Goal: Check status: Check status

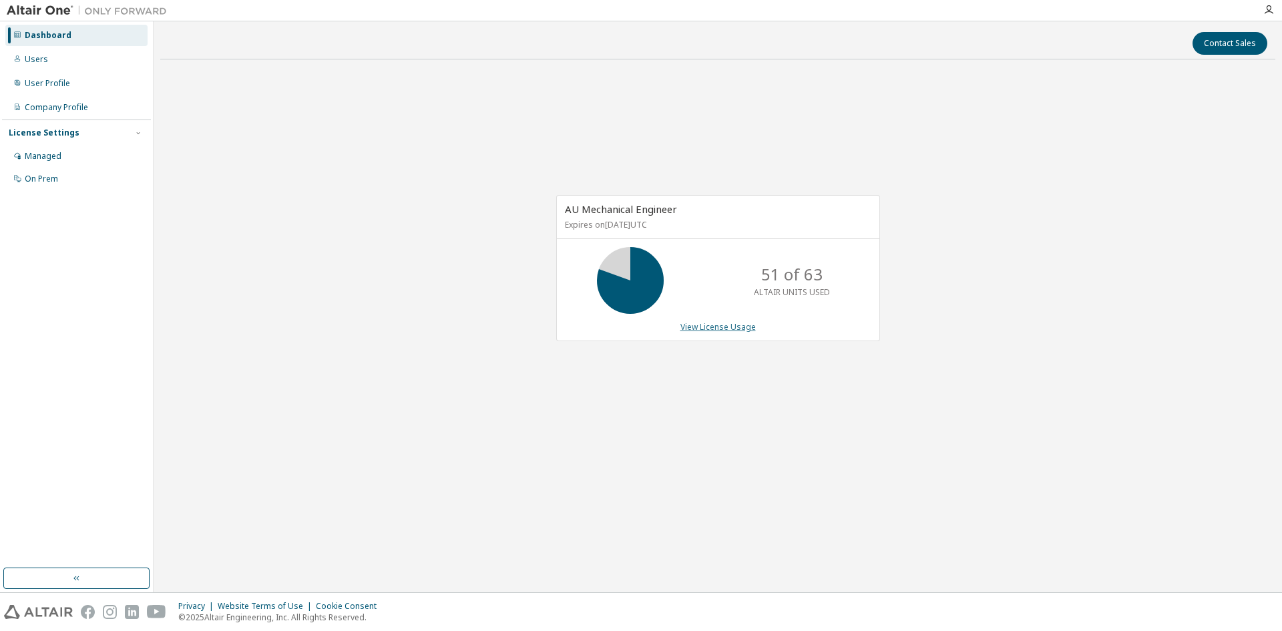
click at [698, 331] on link "View License Usage" at bounding box center [717, 326] width 75 height 11
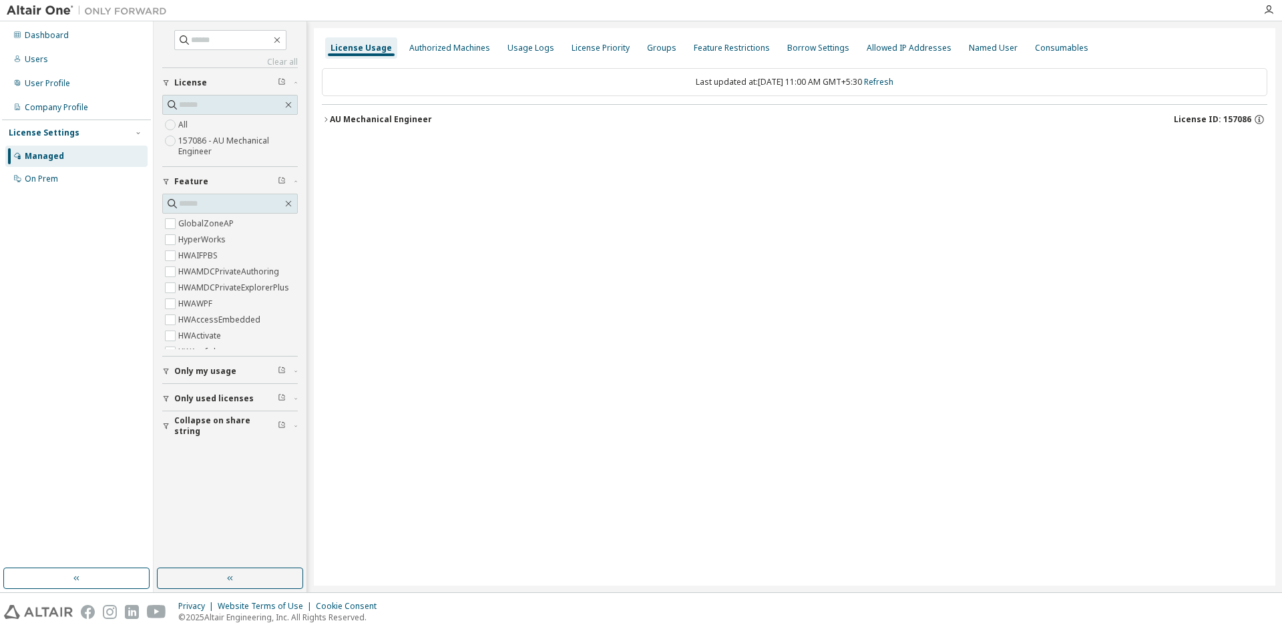
click at [392, 122] on div "AU Mechanical Engineer" at bounding box center [381, 119] width 102 height 11
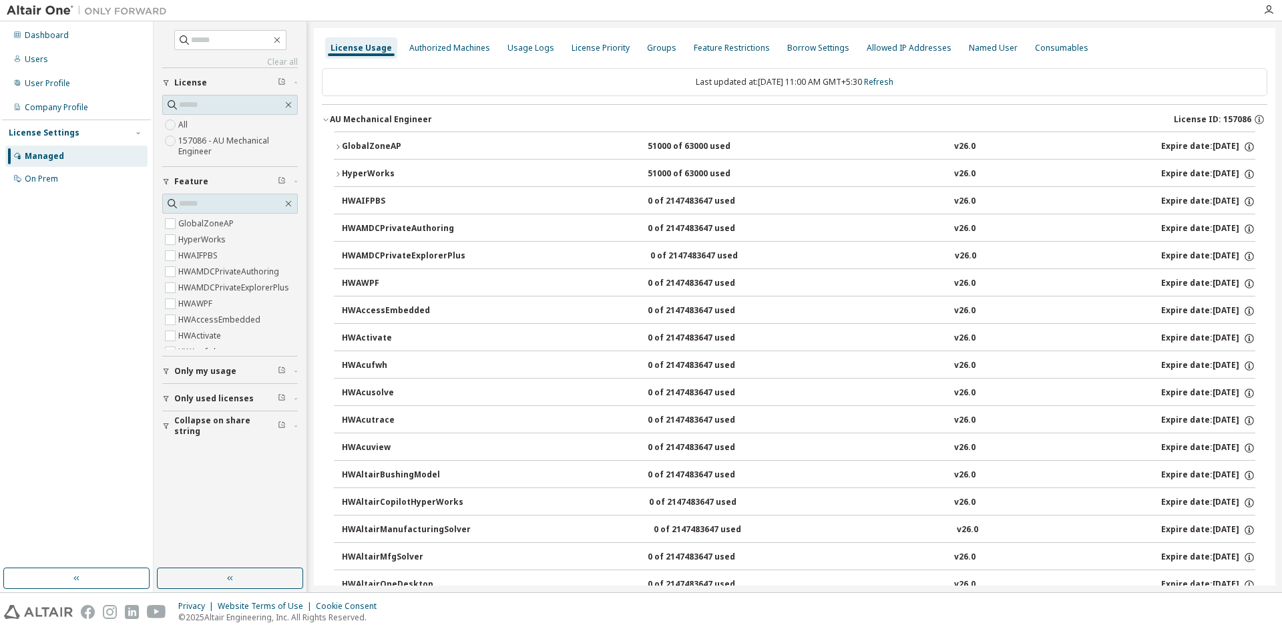
click at [362, 137] on button "GlobalZoneAP 51000 of 63000 used v26.0 Expire date: [DATE]" at bounding box center [794, 146] width 921 height 29
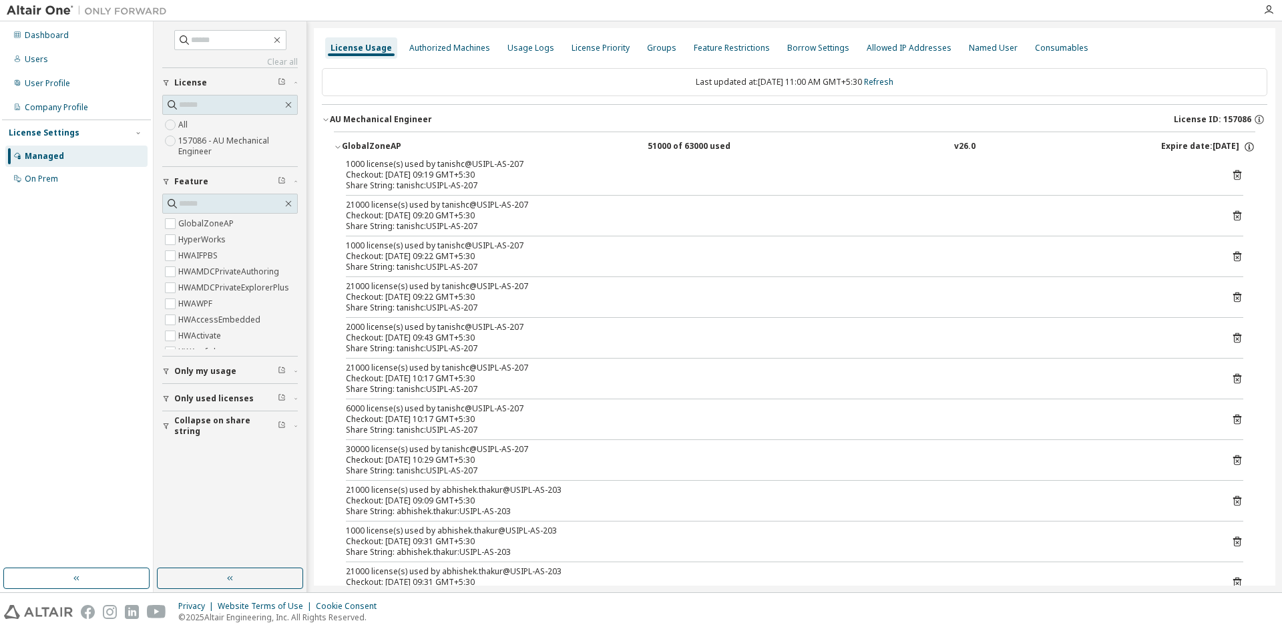
click at [1231, 419] on icon at bounding box center [1237, 419] width 12 height 12
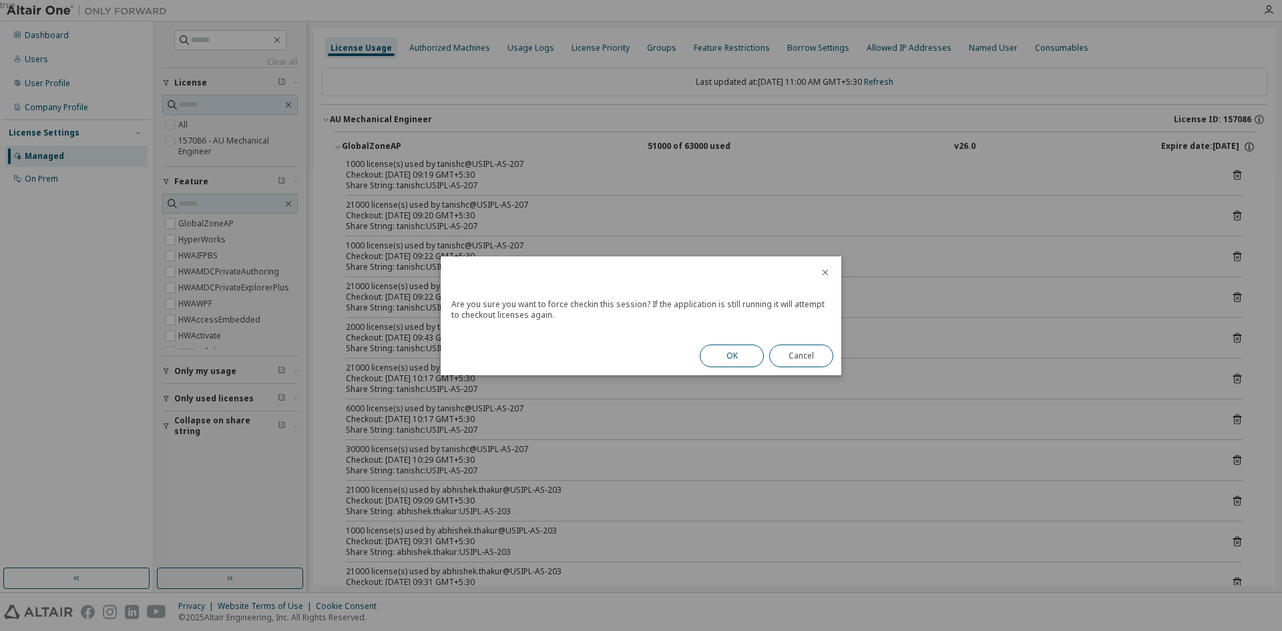
click at [736, 354] on button "OK" at bounding box center [732, 355] width 64 height 23
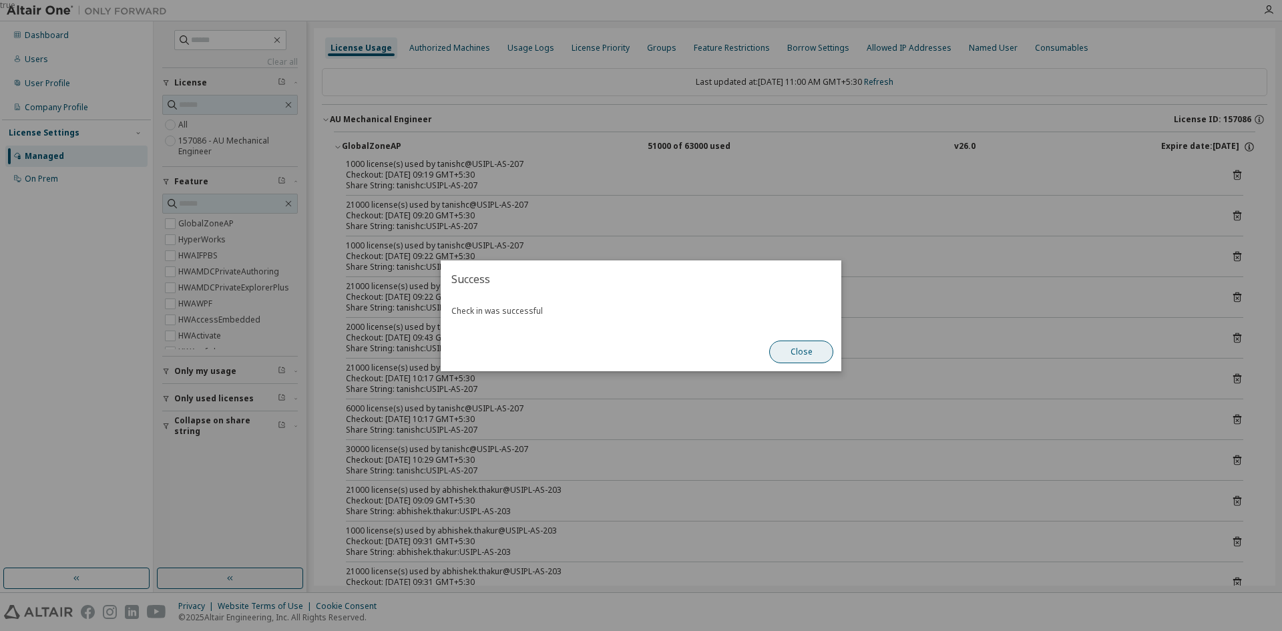
click at [816, 357] on button "Close" at bounding box center [801, 351] width 64 height 23
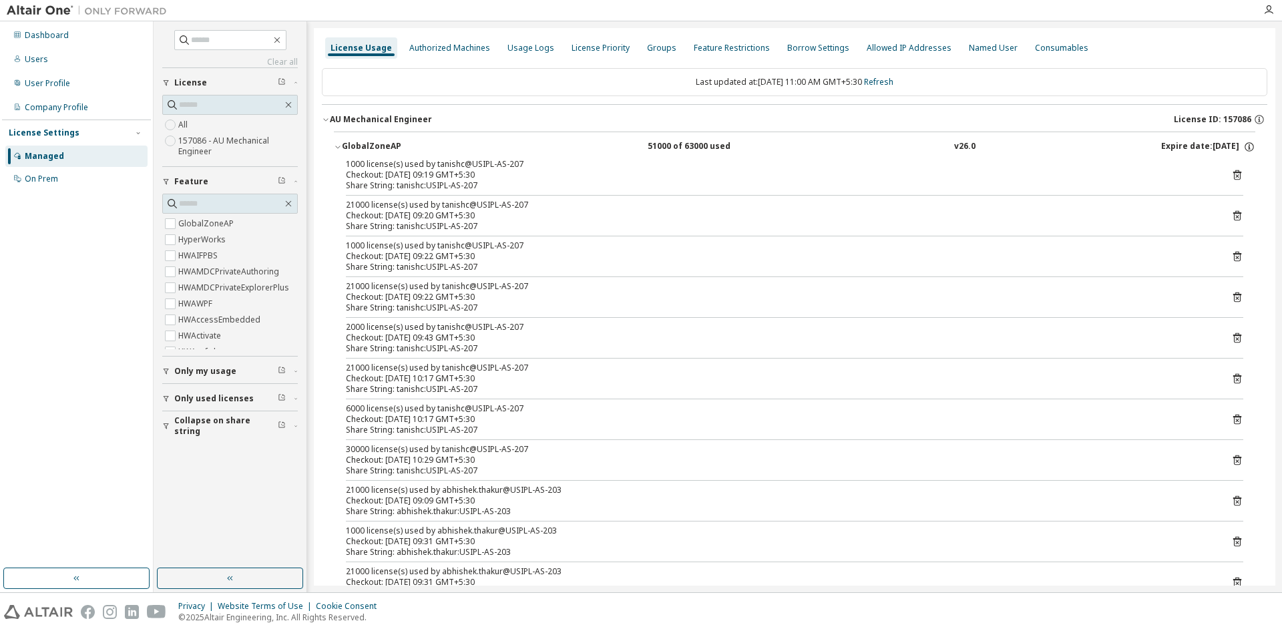
click at [1235, 461] on icon at bounding box center [1236, 460] width 3 height 3
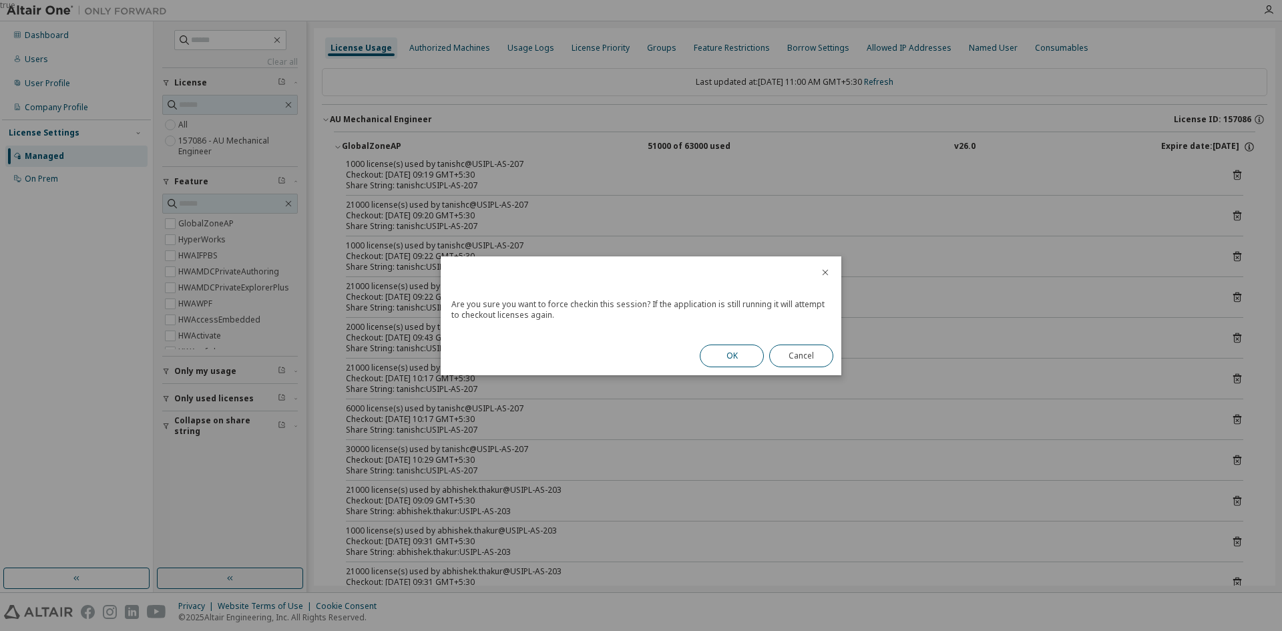
click at [740, 356] on button "OK" at bounding box center [732, 355] width 64 height 23
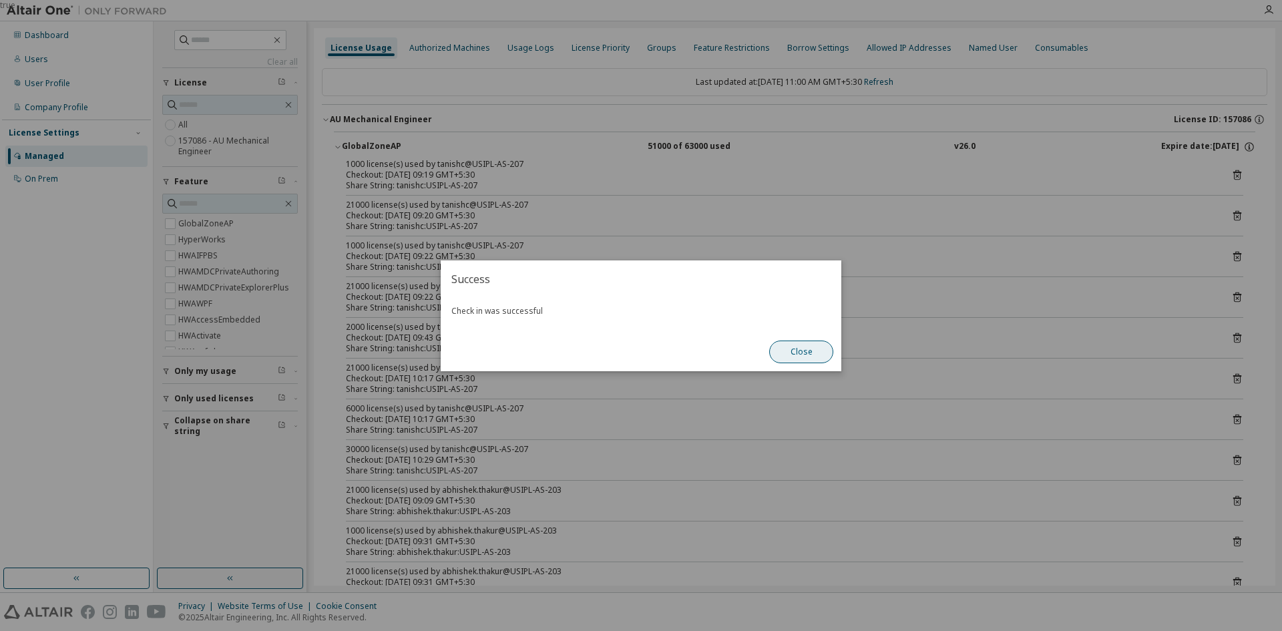
click at [818, 356] on button "Close" at bounding box center [801, 351] width 64 height 23
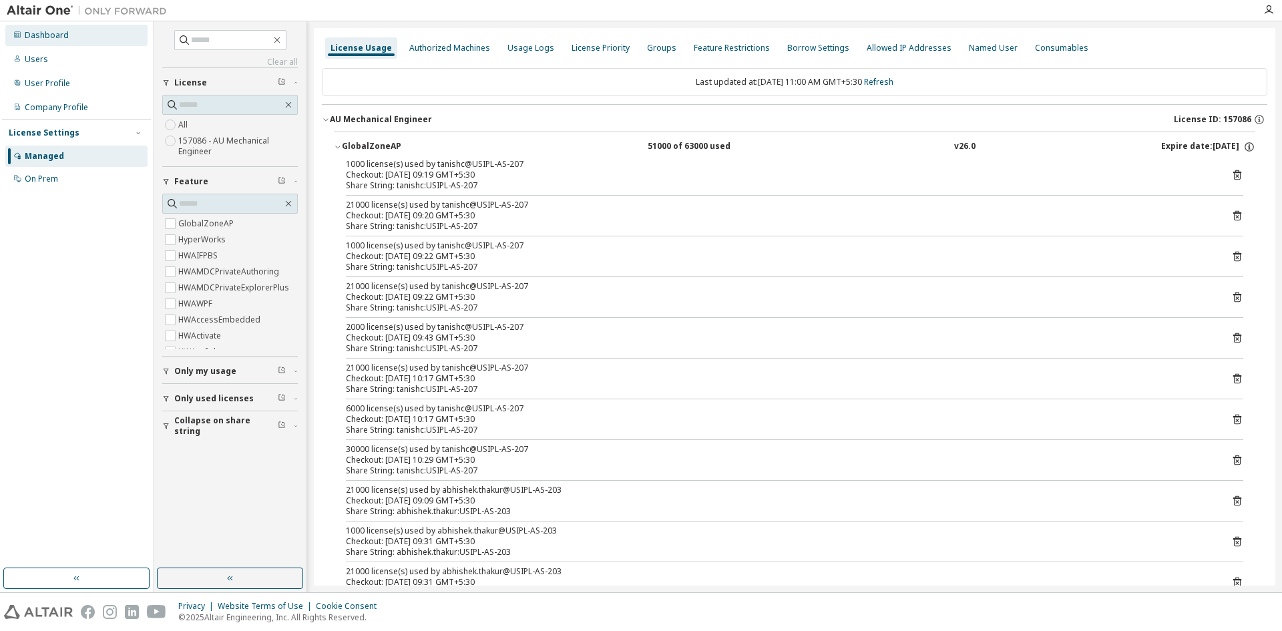
click at [67, 31] on div "Dashboard" at bounding box center [76, 35] width 142 height 21
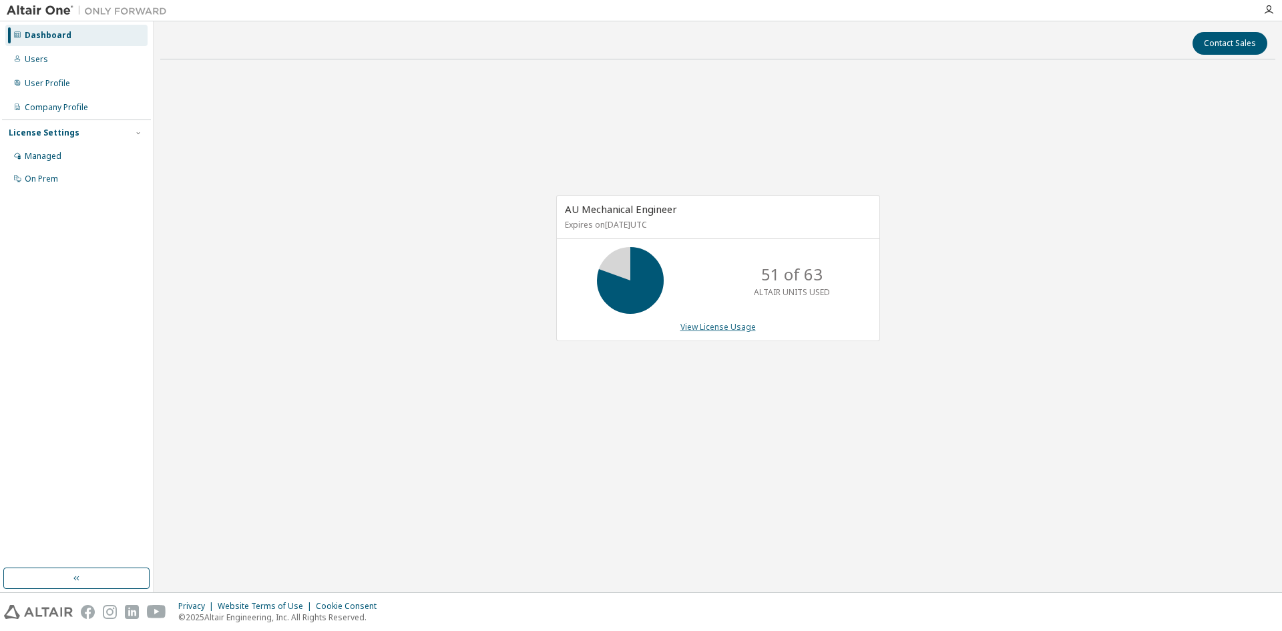
click at [733, 329] on link "View License Usage" at bounding box center [717, 326] width 75 height 11
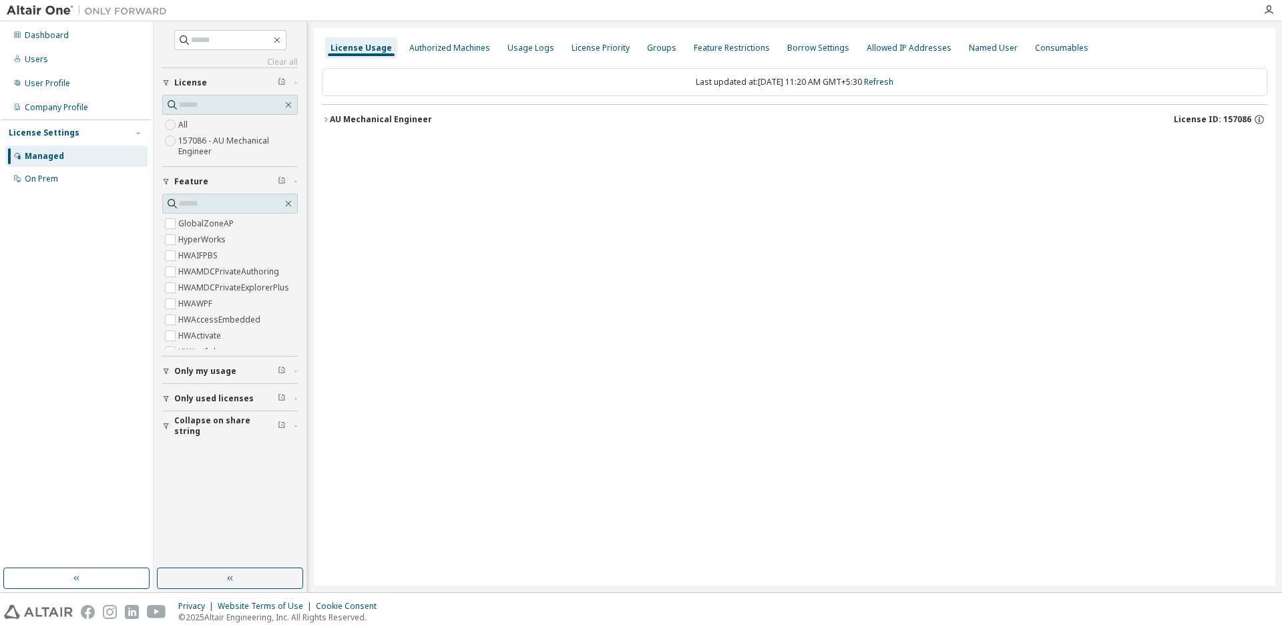
click at [344, 117] on div "AU Mechanical Engineer" at bounding box center [381, 119] width 102 height 11
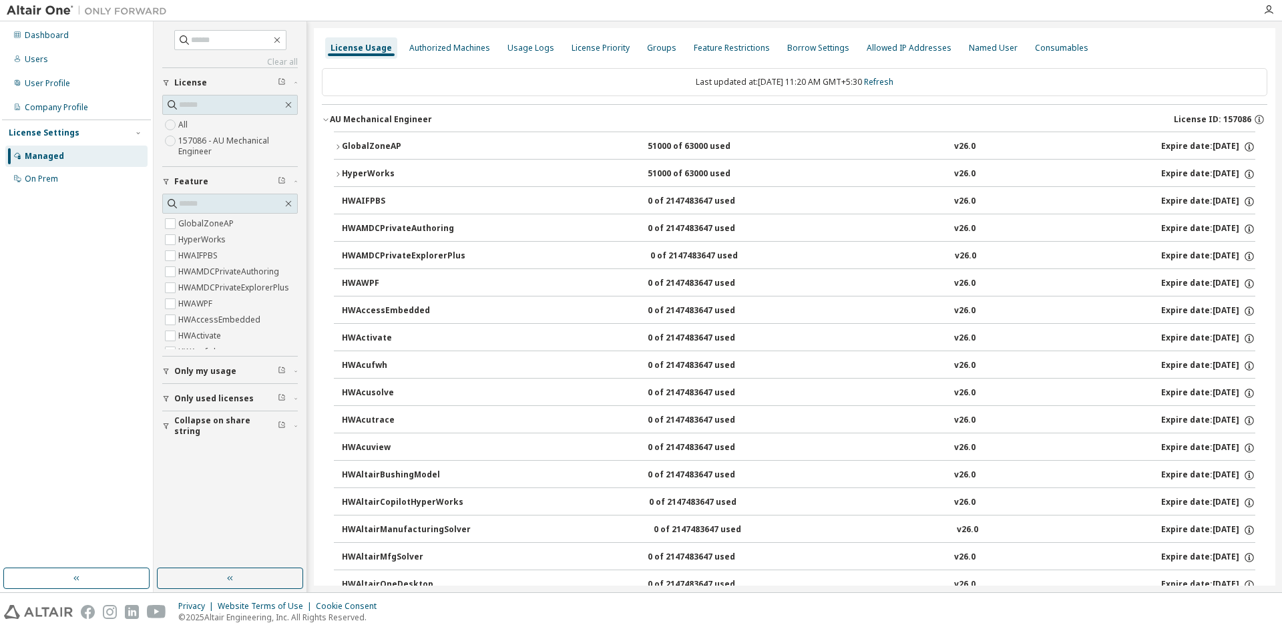
click at [374, 144] on div "GlobalZoneAP" at bounding box center [402, 147] width 120 height 12
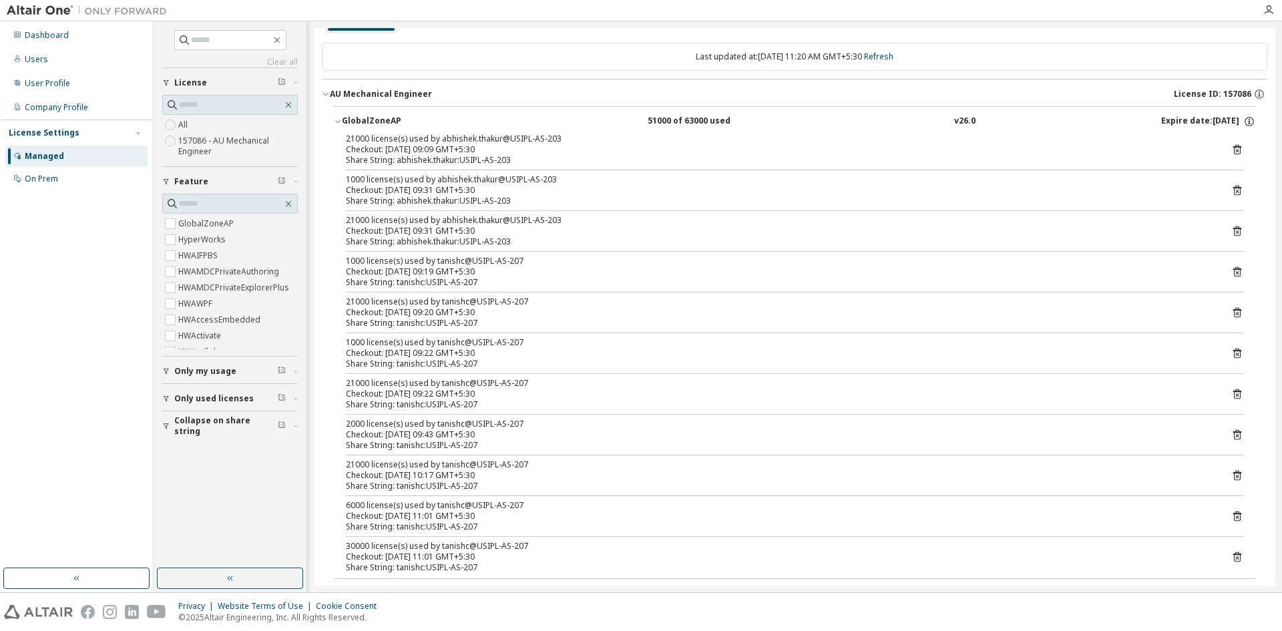
scroll to position [45, 0]
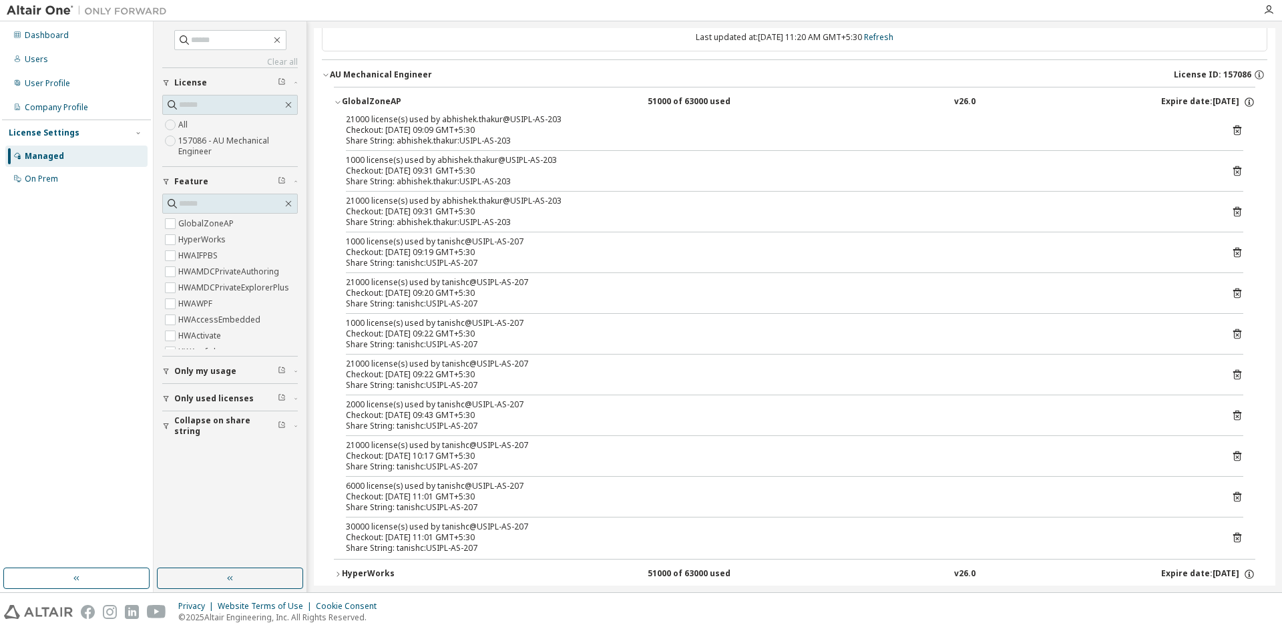
click at [1235, 537] on icon at bounding box center [1237, 537] width 12 height 12
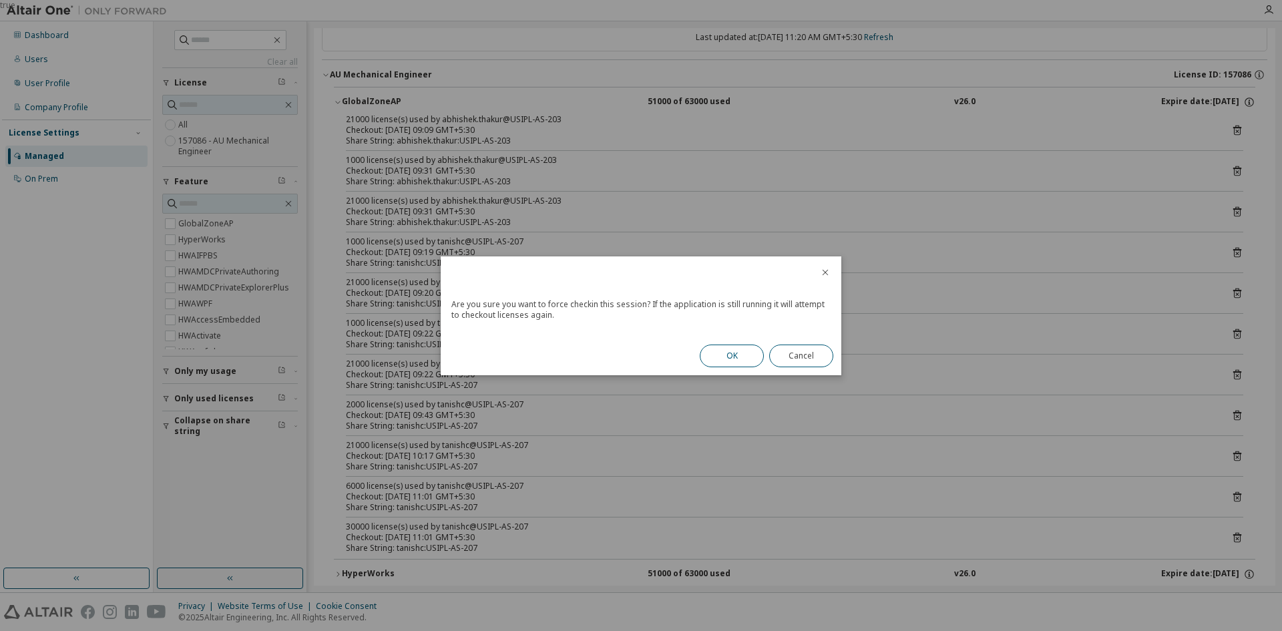
click at [743, 356] on button "OK" at bounding box center [732, 355] width 64 height 23
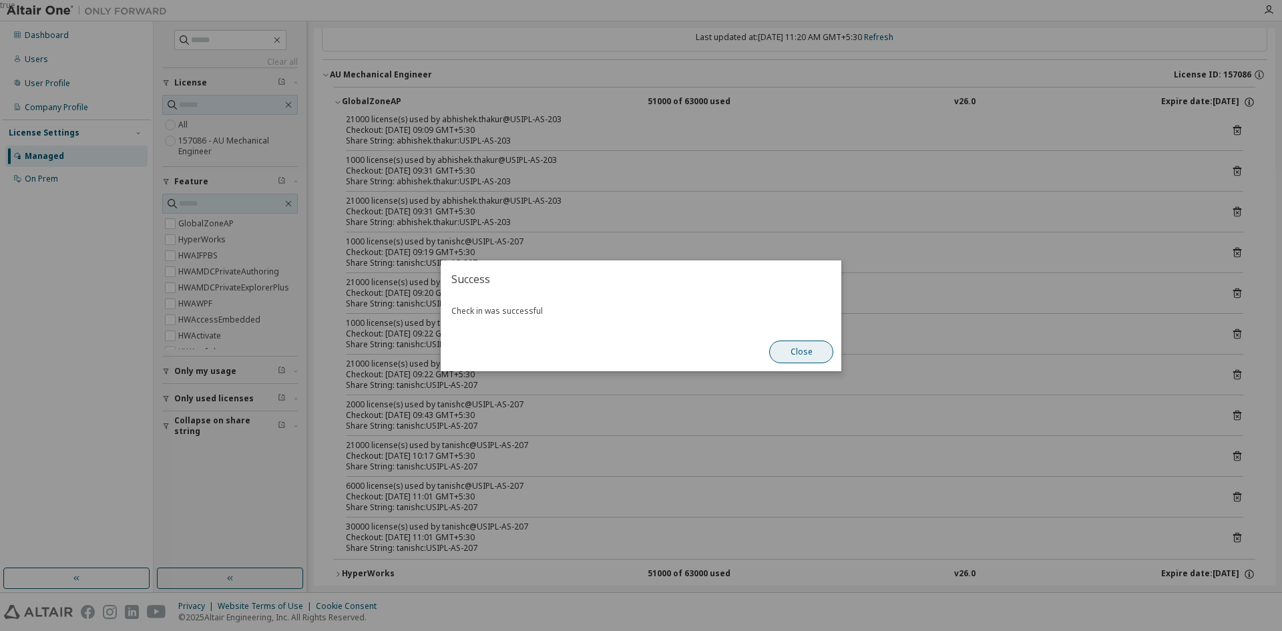
click at [800, 354] on button "Close" at bounding box center [801, 351] width 64 height 23
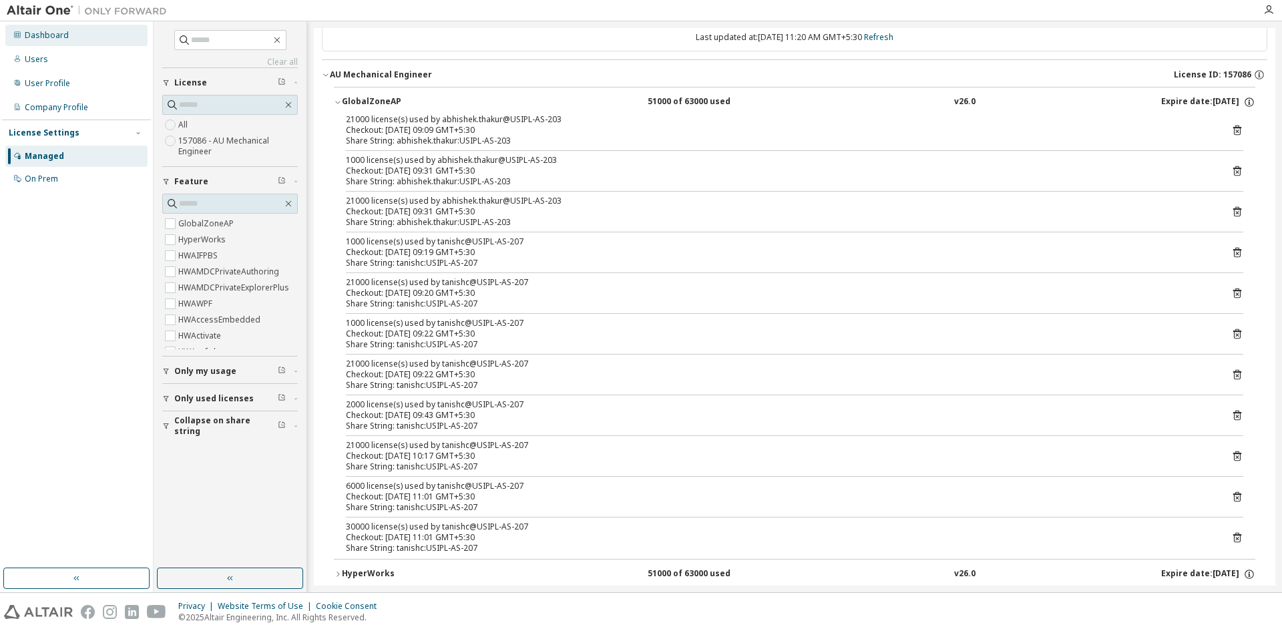
click at [43, 33] on div "Dashboard" at bounding box center [47, 35] width 44 height 11
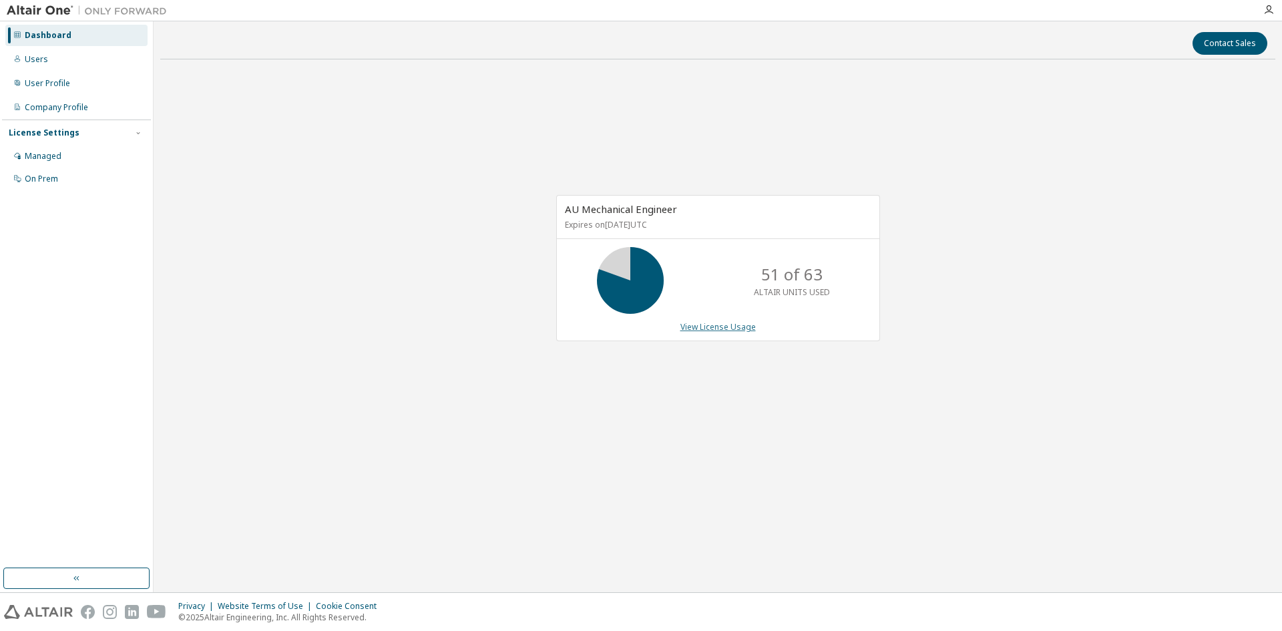
click at [691, 332] on link "View License Usage" at bounding box center [717, 326] width 75 height 11
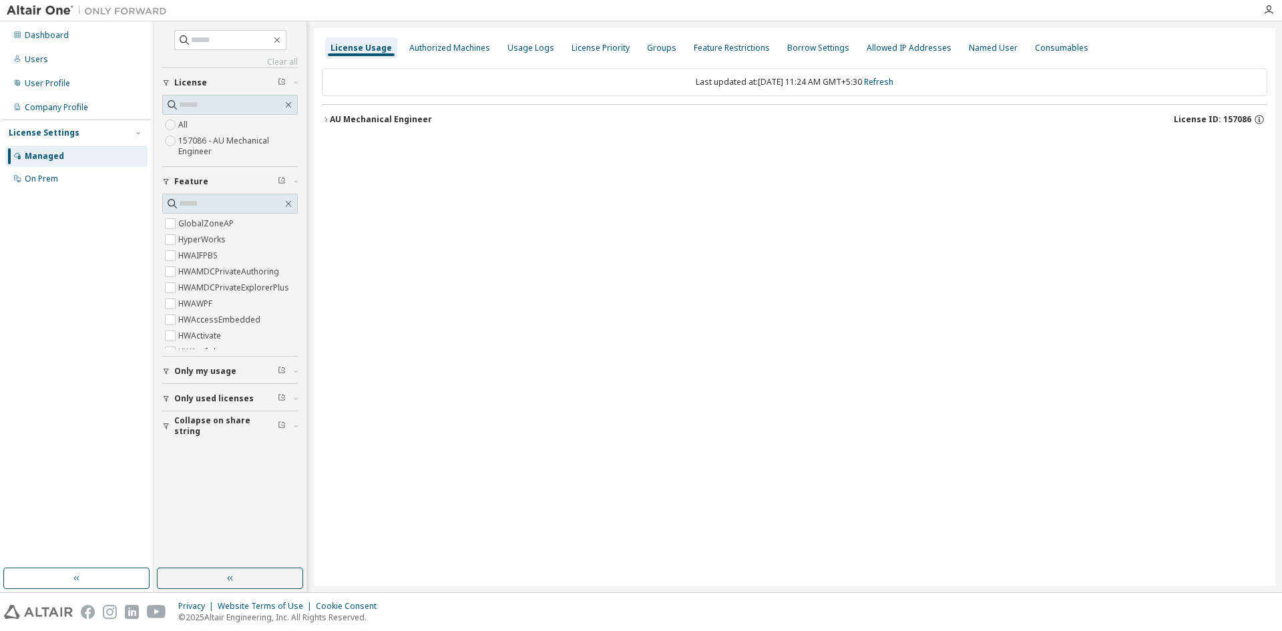
click at [410, 122] on div "AU Mechanical Engineer" at bounding box center [381, 119] width 102 height 11
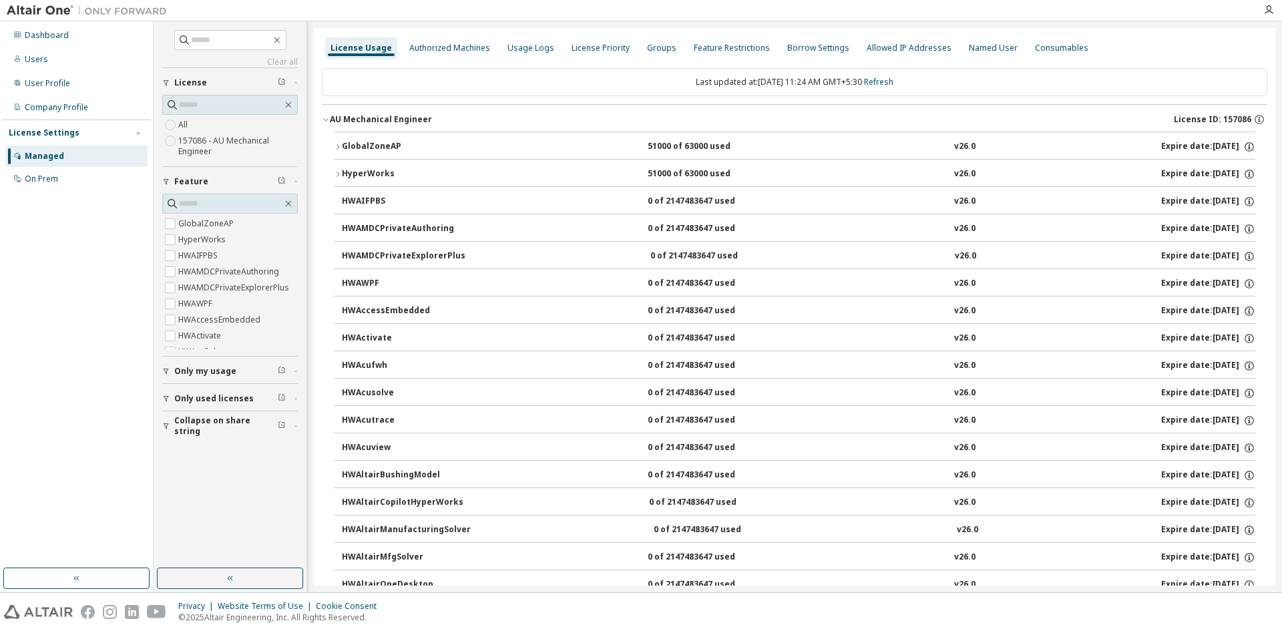
click at [378, 142] on div "GlobalZoneAP" at bounding box center [402, 147] width 120 height 12
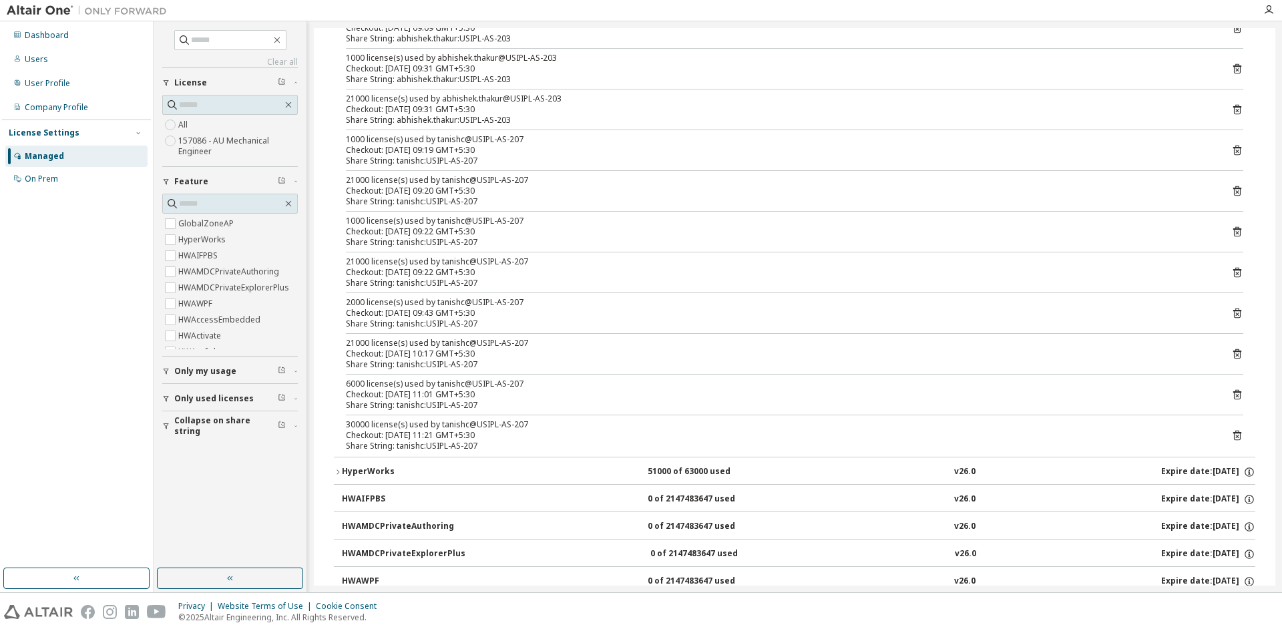
scroll to position [156, 0]
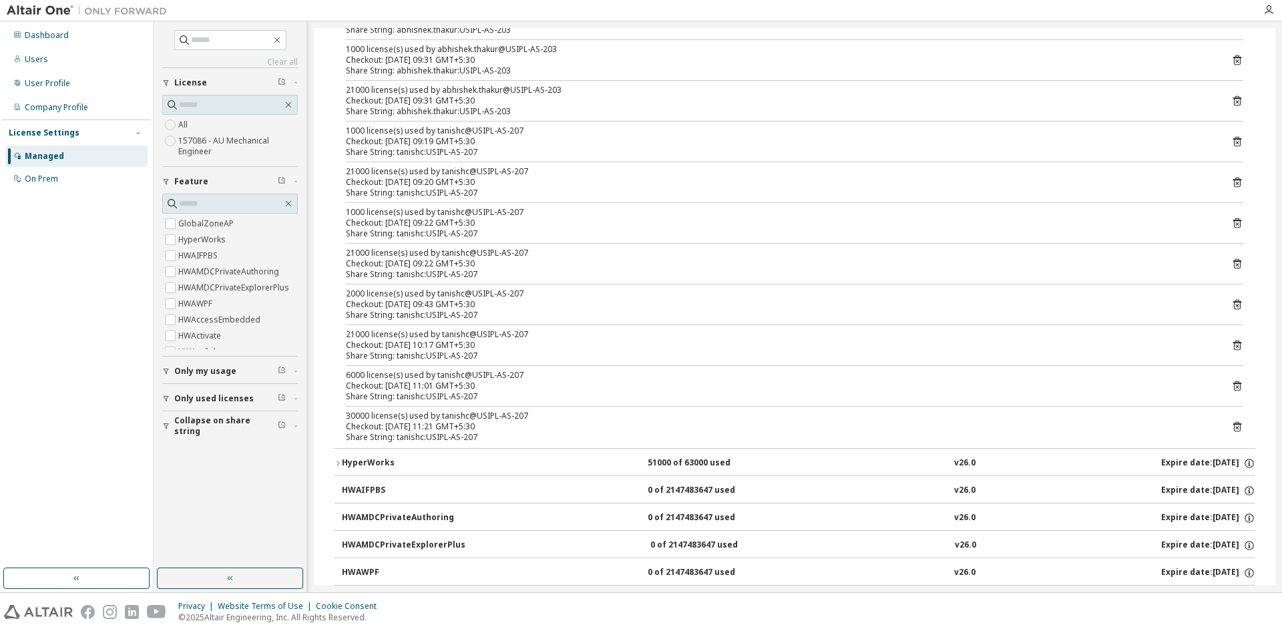
click at [1234, 427] on icon at bounding box center [1237, 427] width 12 height 12
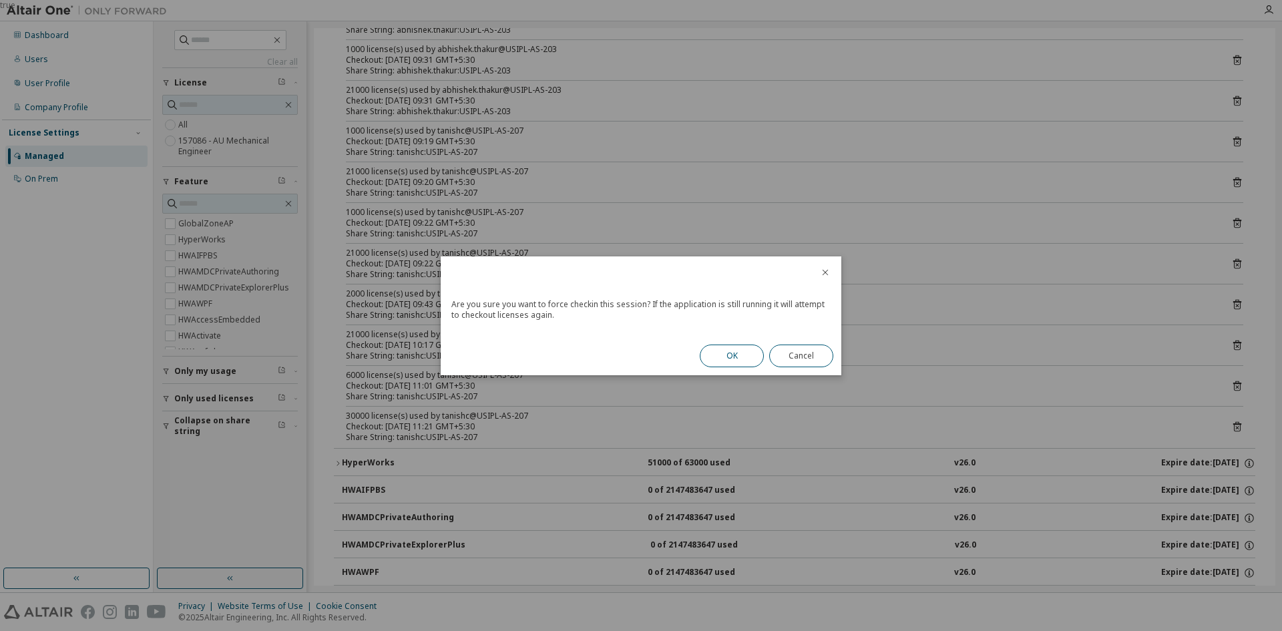
click at [732, 355] on button "OK" at bounding box center [732, 355] width 64 height 23
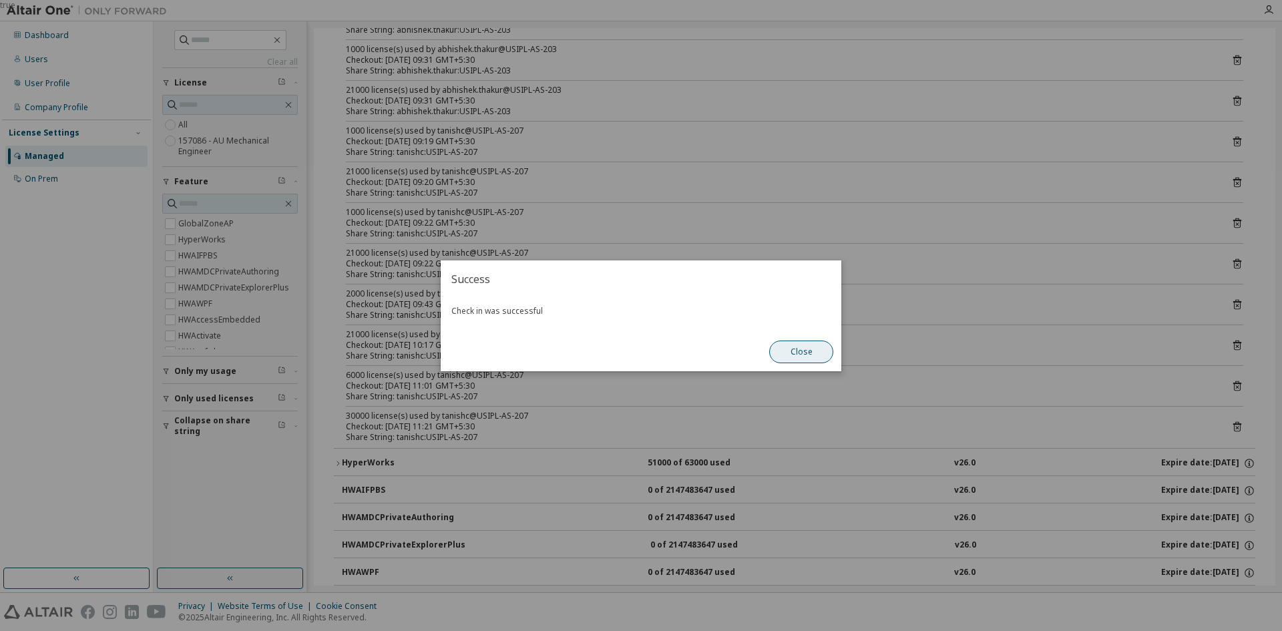
click at [802, 354] on button "Close" at bounding box center [801, 351] width 64 height 23
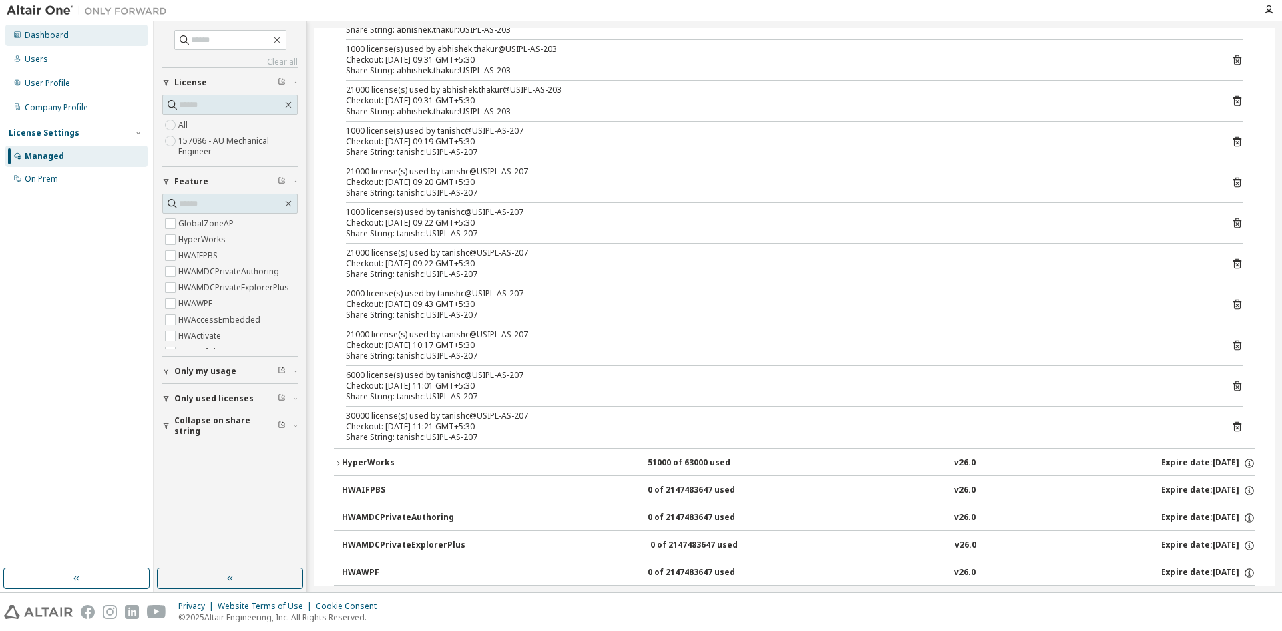
click at [21, 31] on div "Dashboard" at bounding box center [76, 35] width 142 height 21
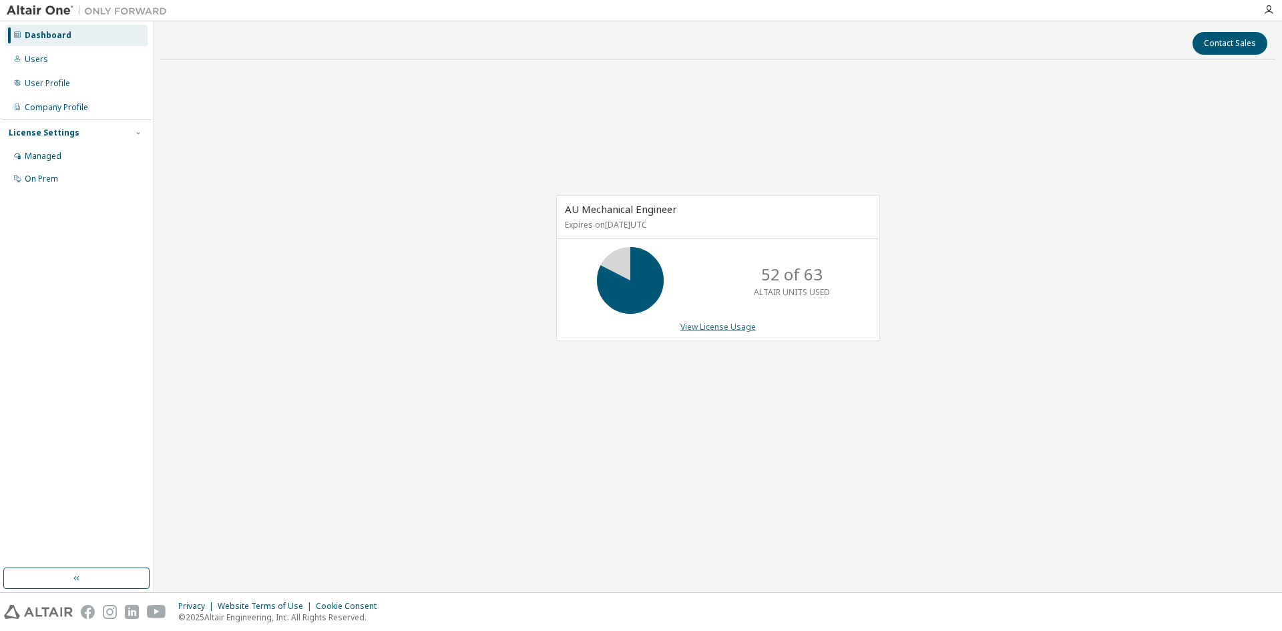
click at [736, 328] on link "View License Usage" at bounding box center [717, 326] width 75 height 11
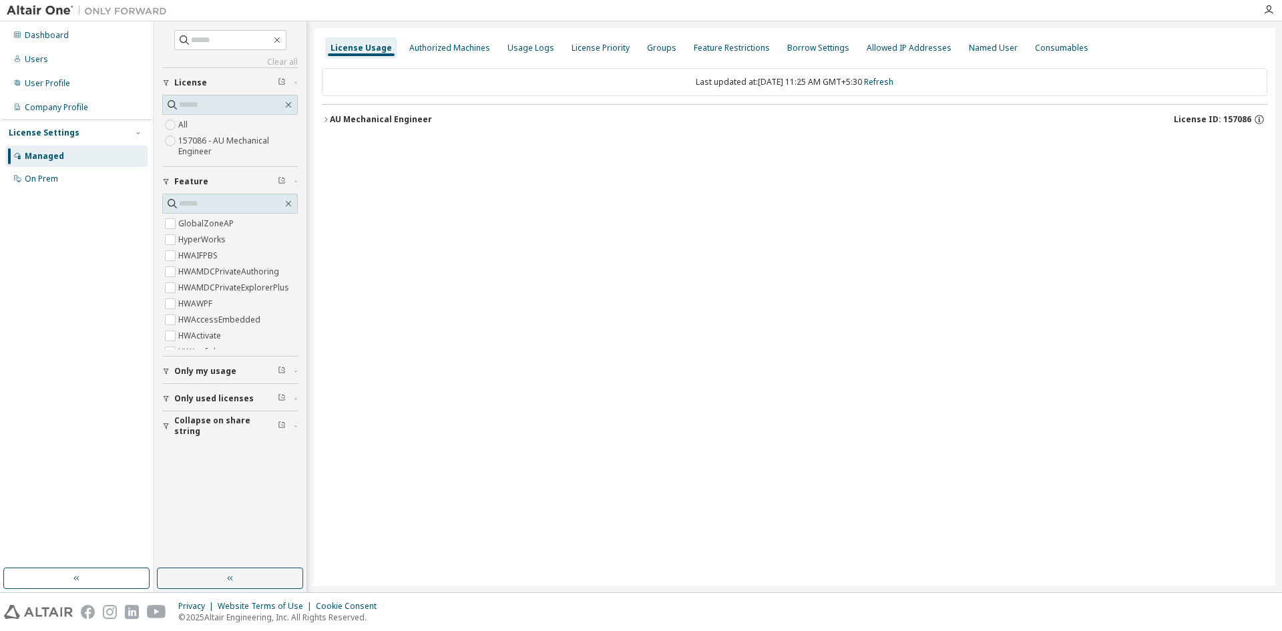
click at [649, 316] on div "License Usage Authorized Machines Usage Logs License Priority Groups Feature Re…" at bounding box center [794, 306] width 961 height 557
click at [49, 37] on div "Dashboard" at bounding box center [47, 35] width 44 height 11
